Goal: Information Seeking & Learning: Understand process/instructions

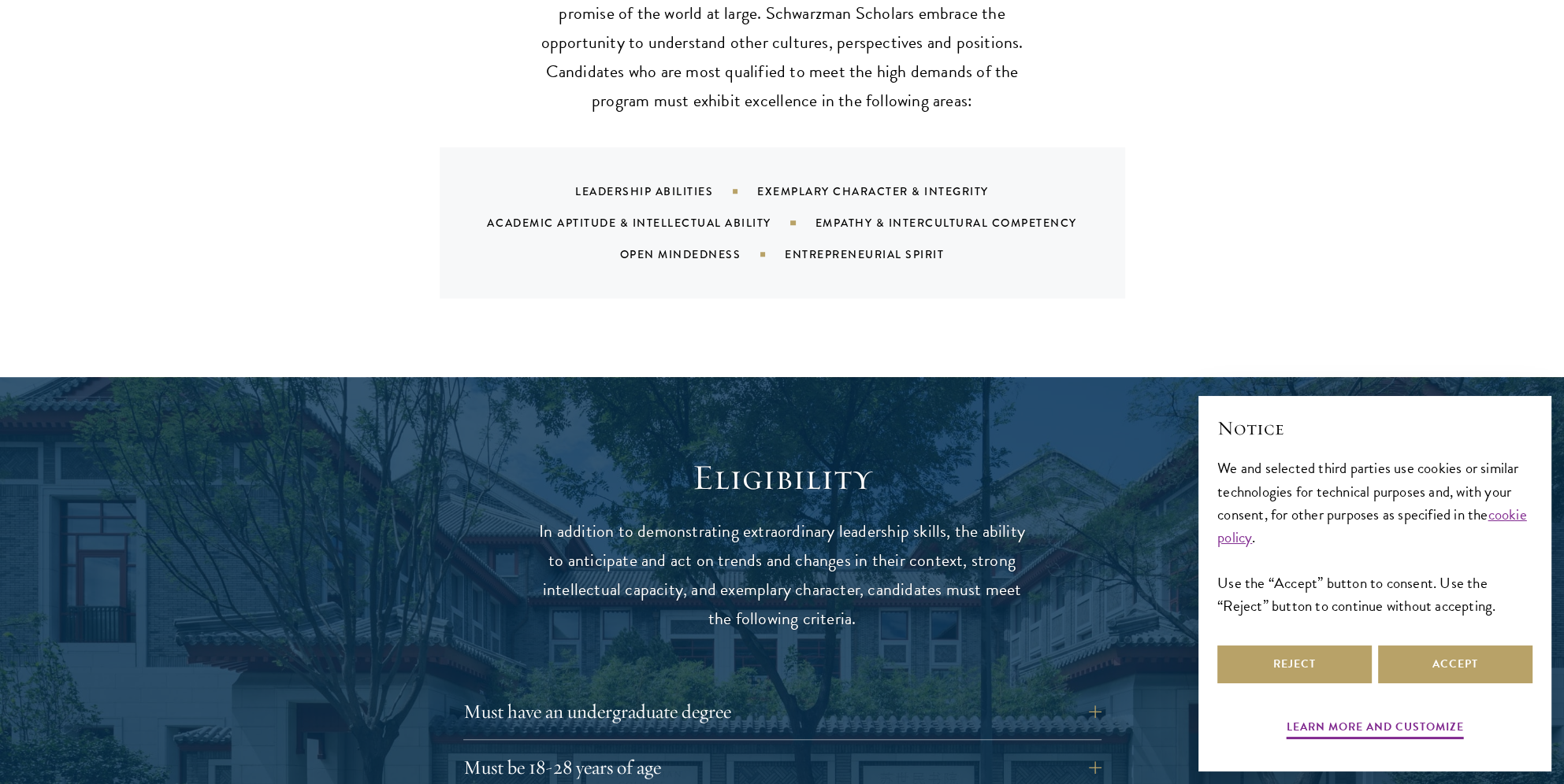
scroll to position [1890, 0]
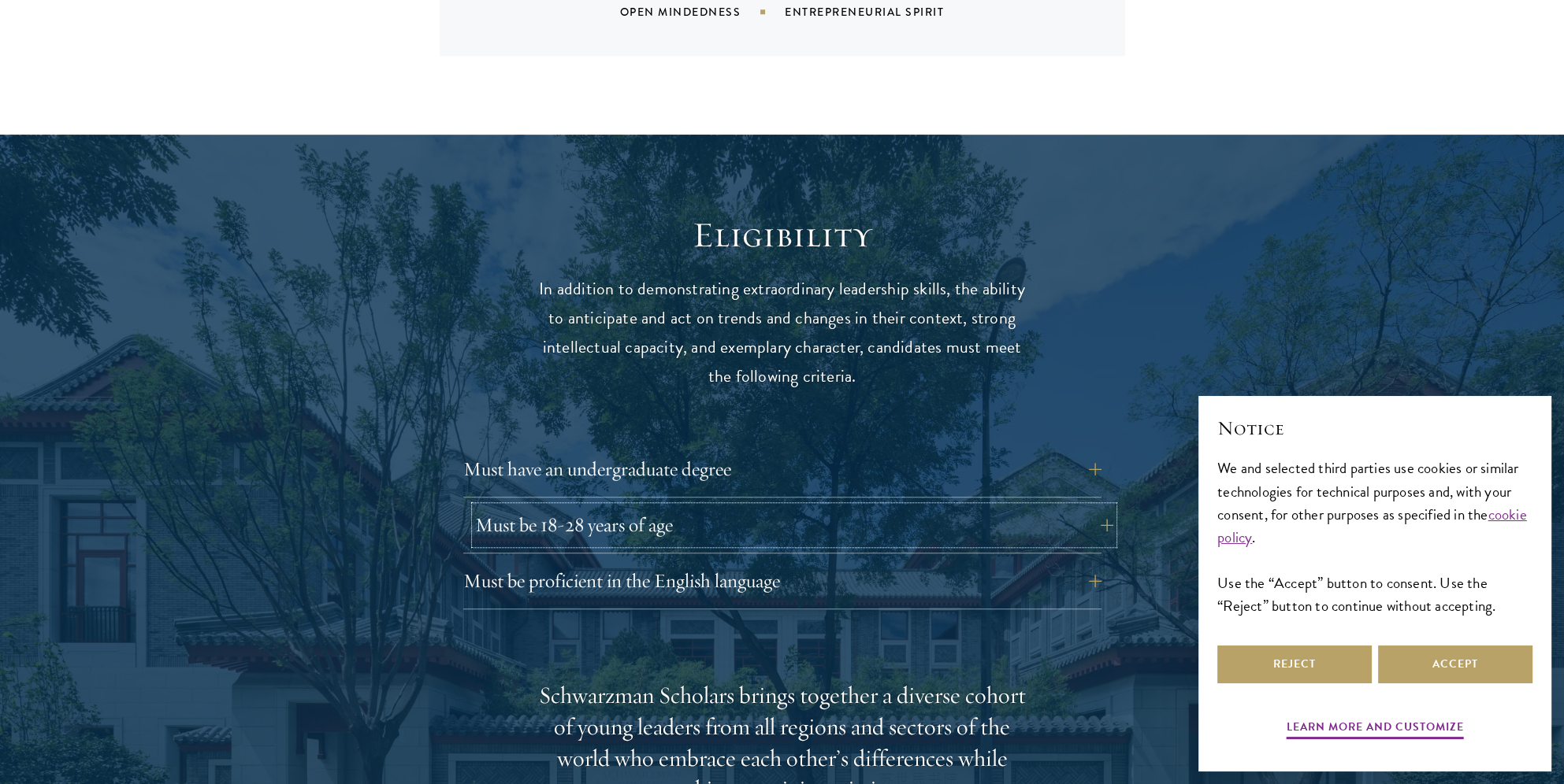
click at [665, 521] on button "Must be 18-28 years of age" at bounding box center [793, 526] width 638 height 38
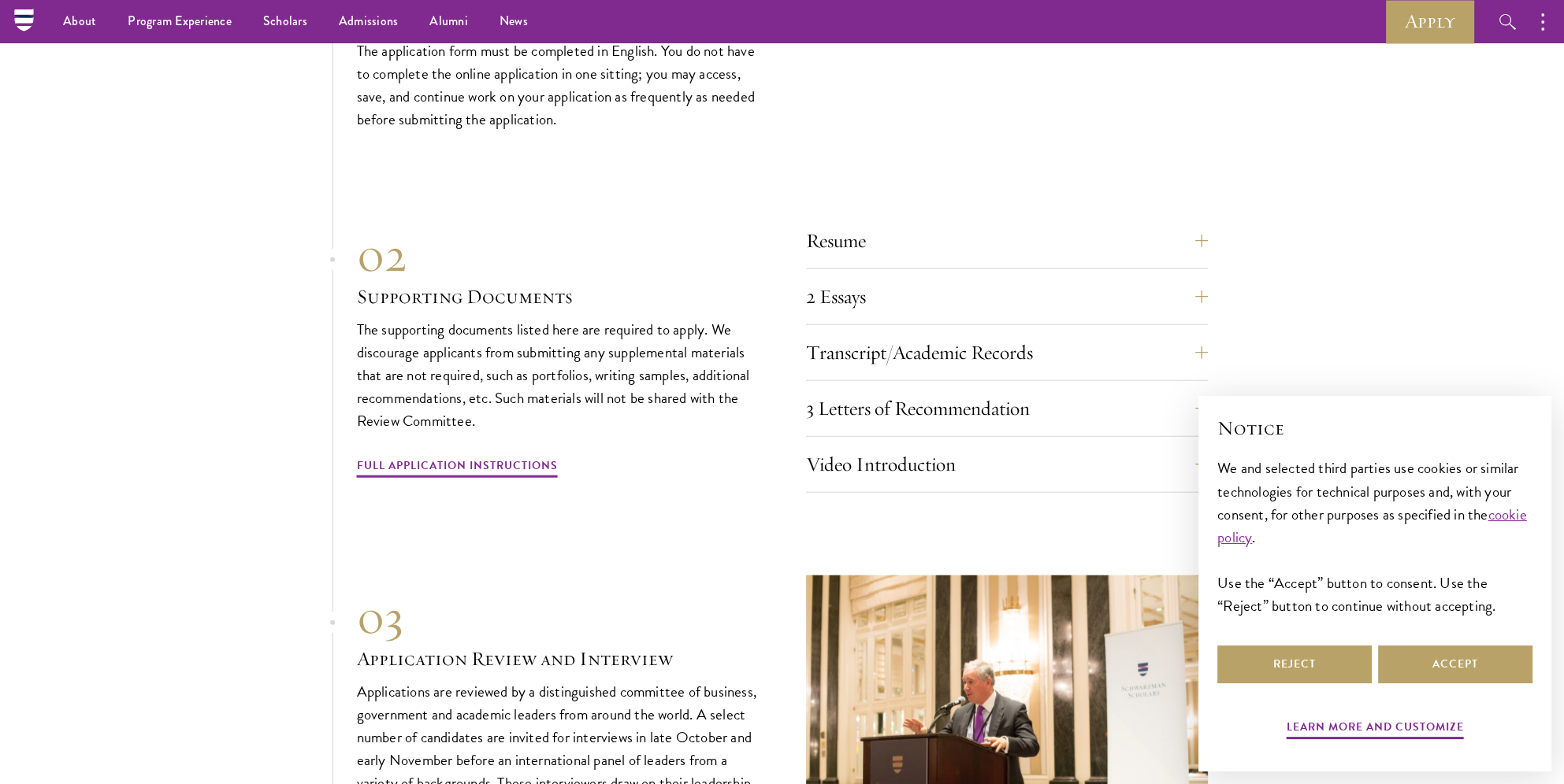
scroll to position [4961, 0]
click at [1008, 271] on div "Resume A current version of your resume or CV (maximum 2 pages). 2 Essays The t…" at bounding box center [1007, 358] width 402 height 271
click at [1002, 293] on button "2 Essays" at bounding box center [1018, 297] width 402 height 38
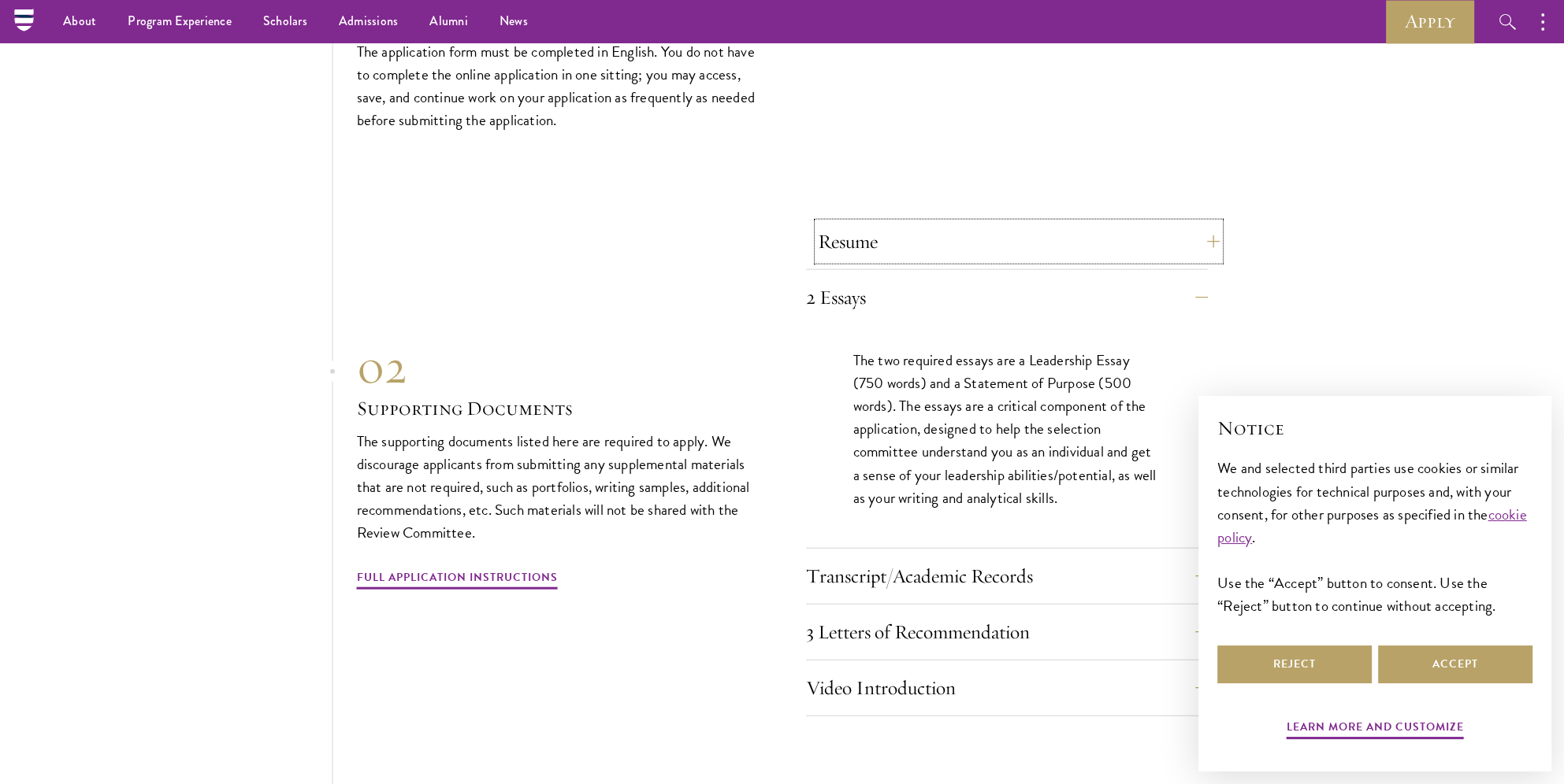
click at [1001, 242] on button "Resume" at bounding box center [1018, 241] width 402 height 38
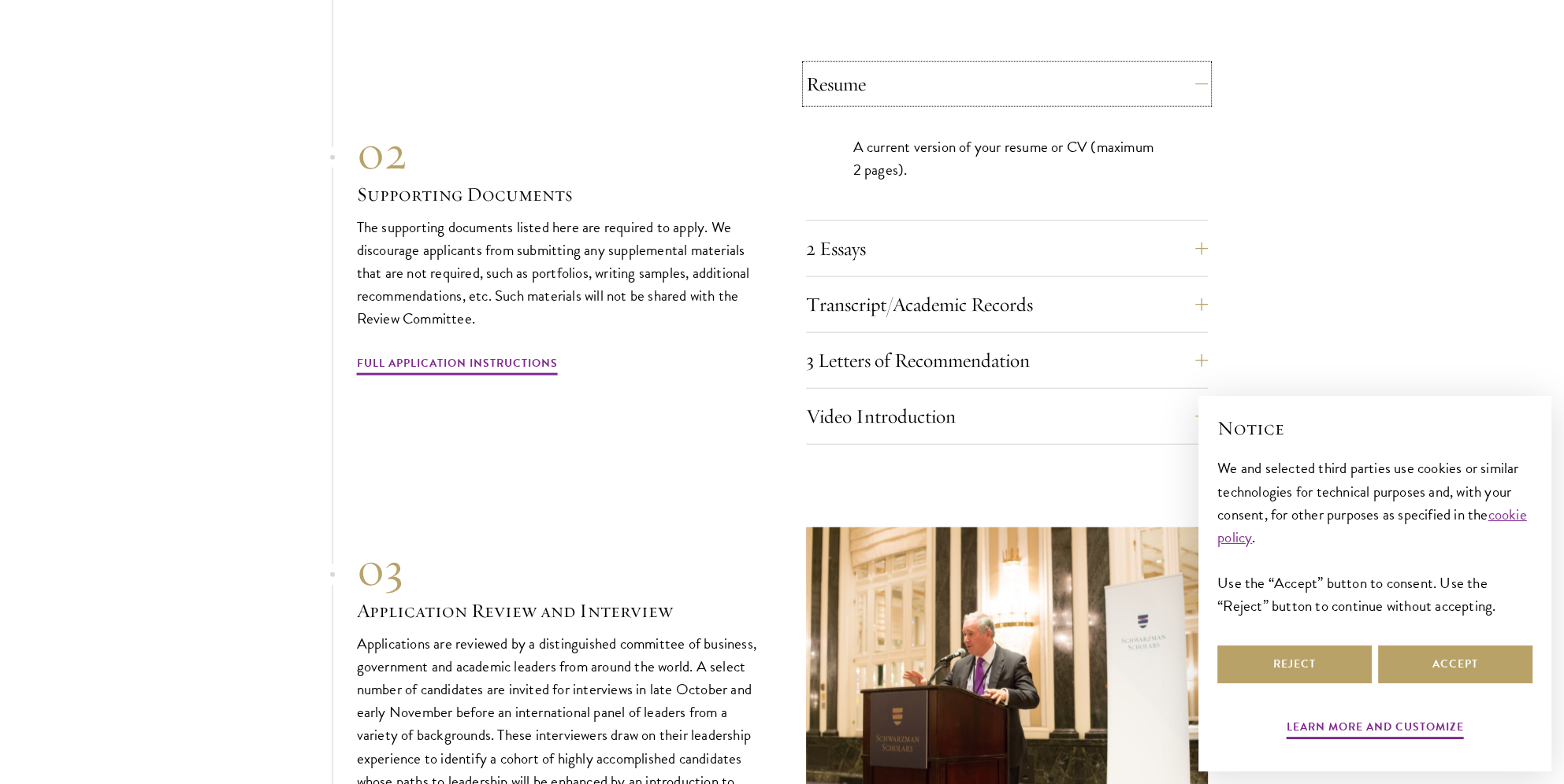
scroll to position [4987, 0]
click at [1105, 231] on button "2 Essays" at bounding box center [1018, 248] width 402 height 38
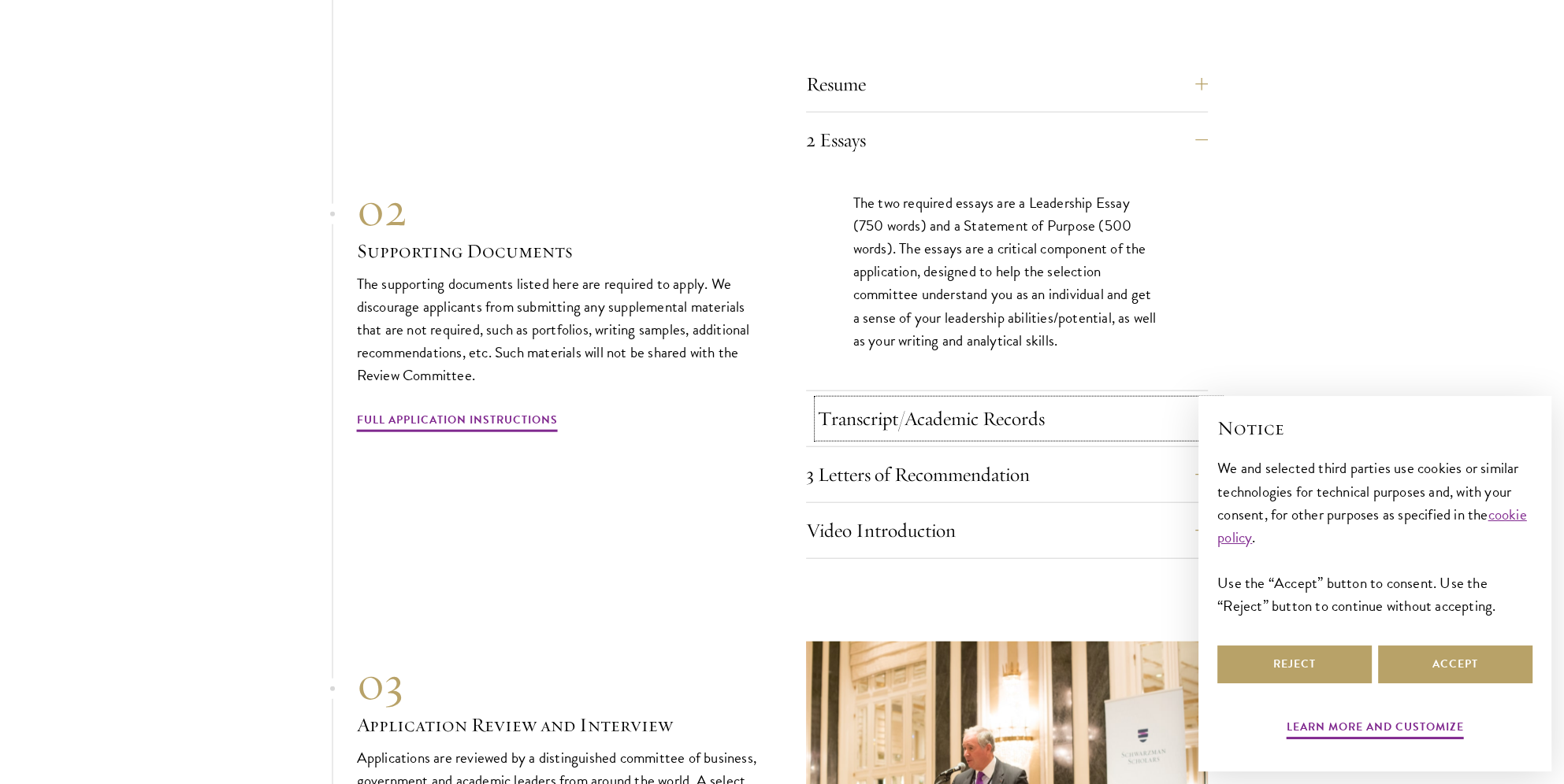
click at [1071, 420] on button "Transcript/Academic Records" at bounding box center [1018, 419] width 402 height 38
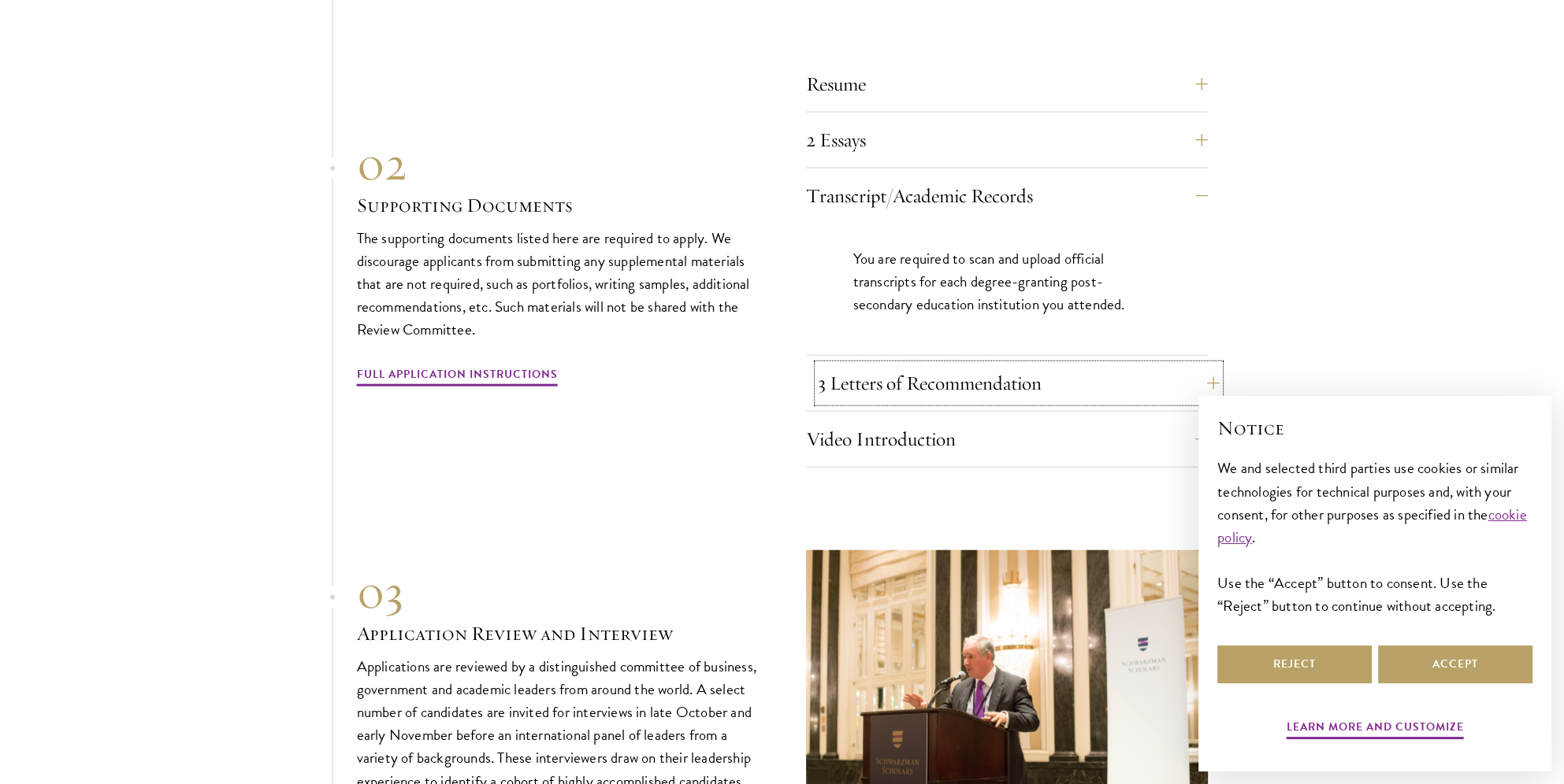
click at [1086, 375] on button "3 Letters of Recommendation" at bounding box center [1018, 383] width 402 height 38
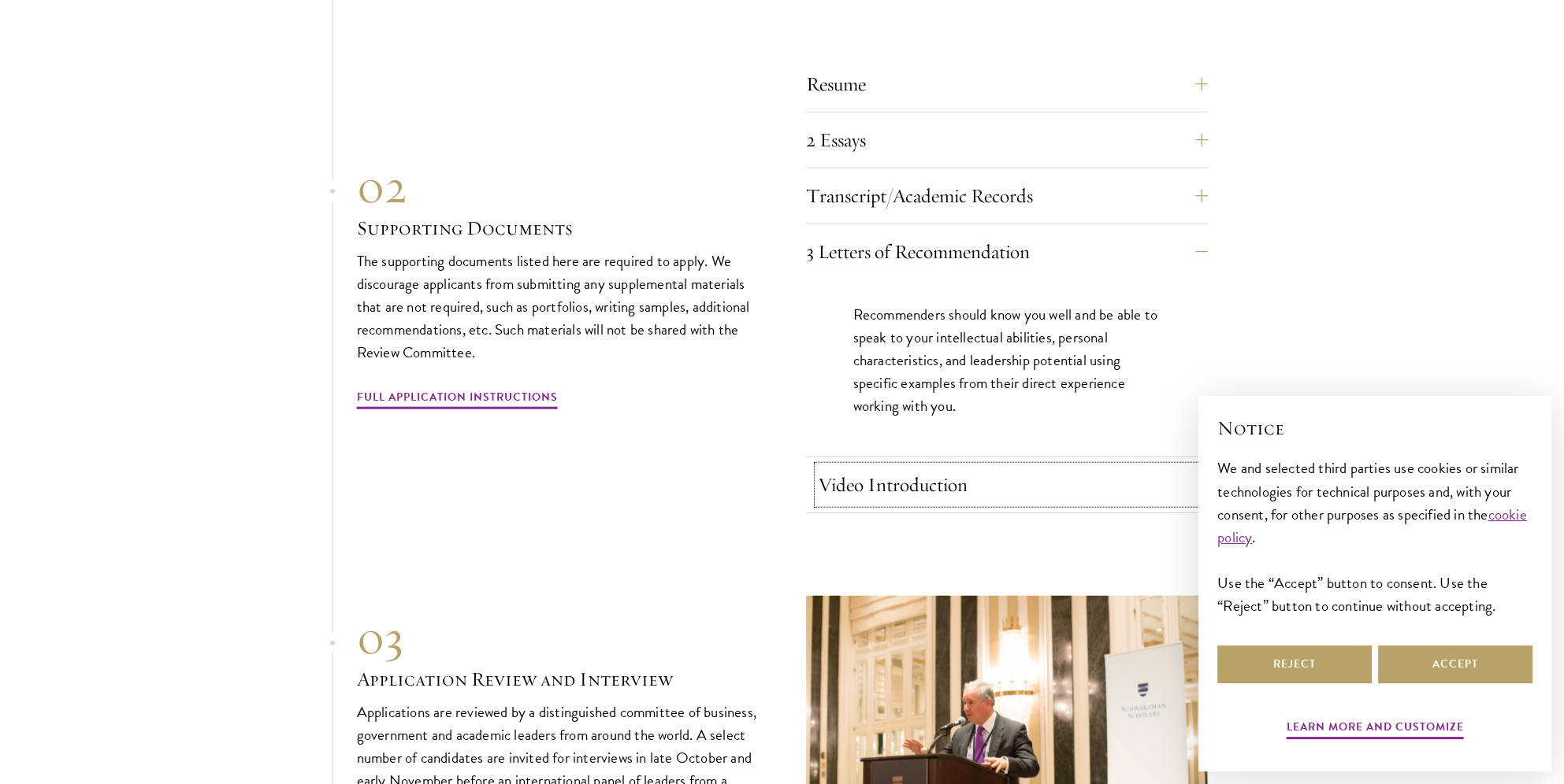
click at [1025, 482] on button "Video Introduction" at bounding box center [1018, 485] width 402 height 38
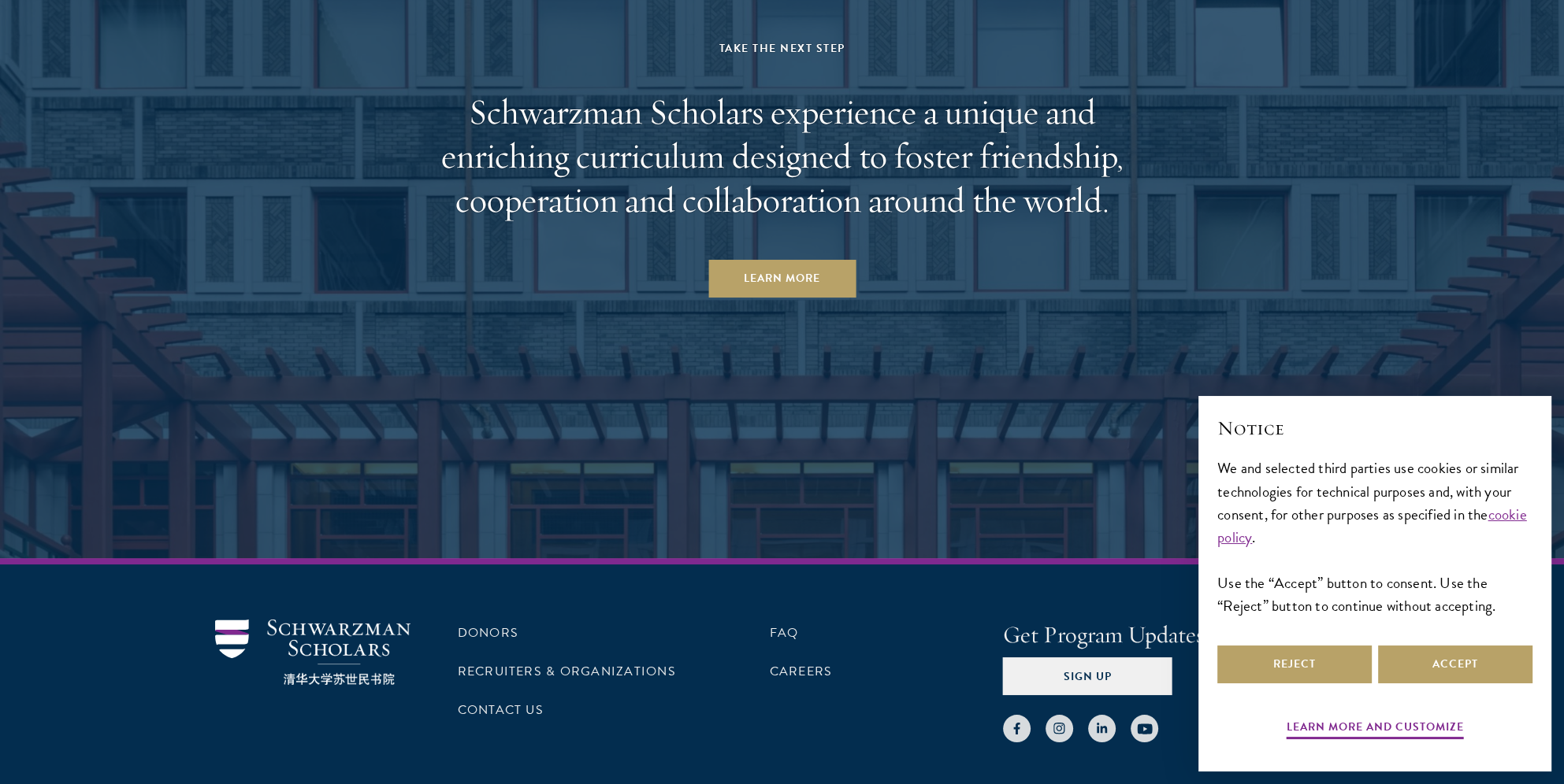
scroll to position [7986, 0]
